Goal: Obtain resource: Obtain resource

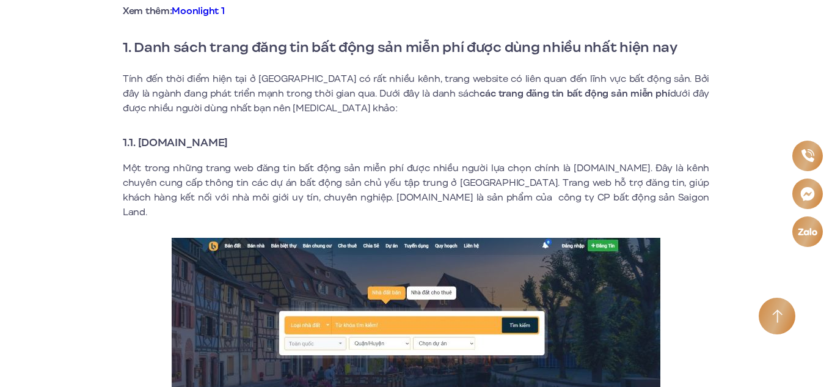
scroll to position [489, 0]
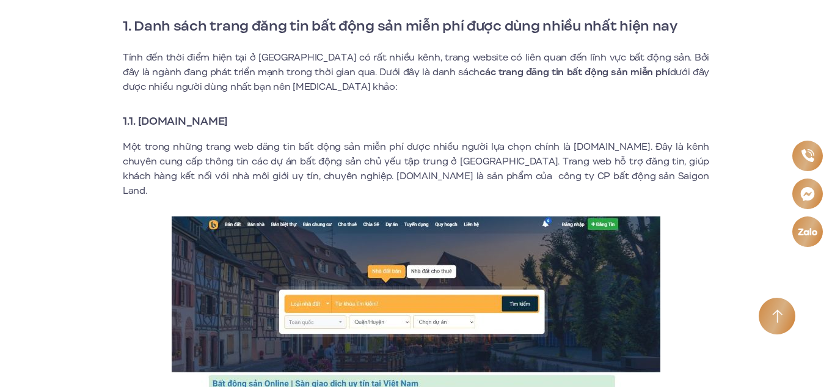
drag, startPoint x: 250, startPoint y: 119, endPoint x: 141, endPoint y: 119, distance: 109.4
click at [141, 119] on strong "1.1. [DOMAIN_NAME]" at bounding box center [175, 121] width 105 height 16
copy strong "[DOMAIN_NAME]"
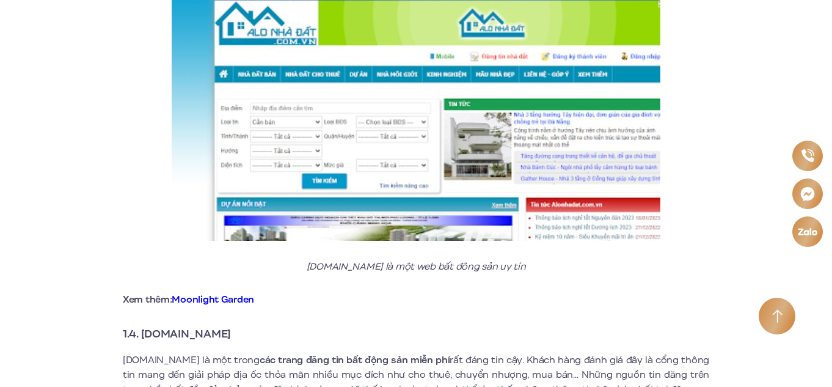
scroll to position [1772, 0]
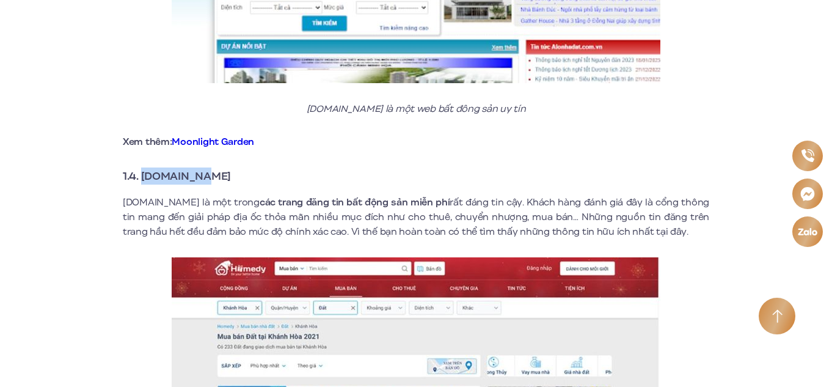
drag, startPoint x: 211, startPoint y: 162, endPoint x: 145, endPoint y: 155, distance: 65.7
click at [145, 168] on strong "1.4. [DOMAIN_NAME]" at bounding box center [177, 176] width 108 height 16
copy strong "[DOMAIN_NAME]"
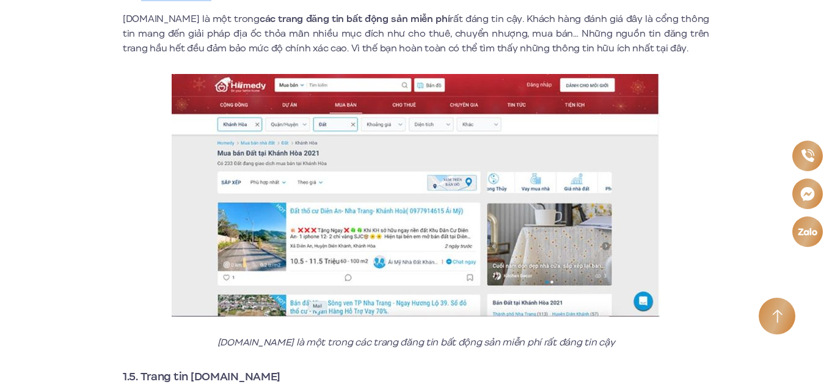
scroll to position [2138, 0]
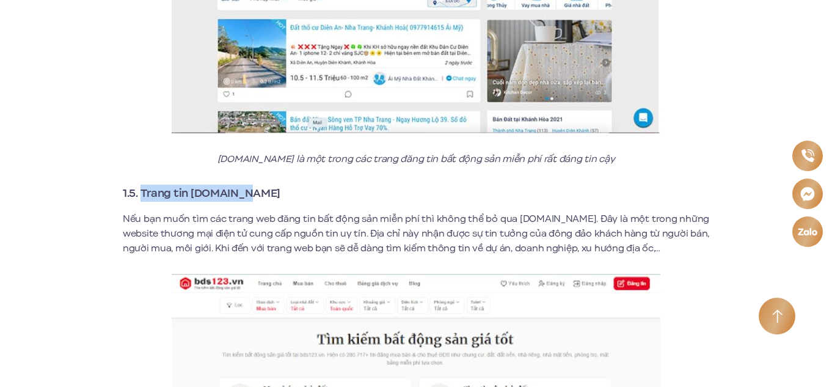
drag, startPoint x: 243, startPoint y: 180, endPoint x: 141, endPoint y: 181, distance: 102.0
click at [141, 185] on strong "1.5. Trang tin [DOMAIN_NAME]" at bounding box center [202, 193] width 158 height 16
copy strong "Trang tin [DOMAIN_NAME]"
